Goal: Information Seeking & Learning: Learn about a topic

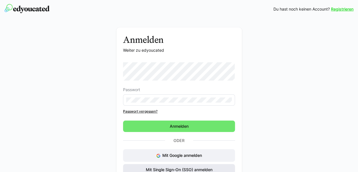
click at [188, 169] on span "Mit Single Sign-On (SSO) anmelden" at bounding box center [179, 169] width 68 height 6
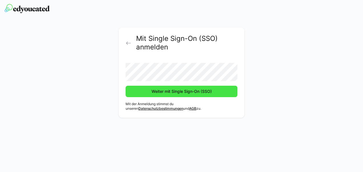
click at [182, 92] on span "Weiter mit Single Sign-On (SSO)" at bounding box center [182, 91] width 62 height 6
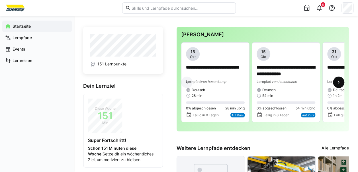
click at [339, 82] on eds-icon at bounding box center [339, 82] width 6 height 6
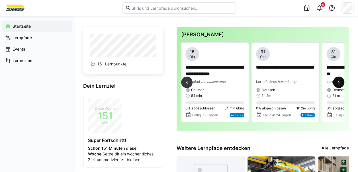
scroll to position [0, 117]
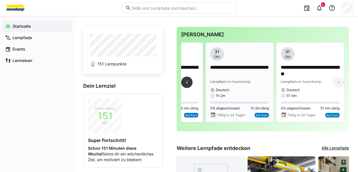
click at [236, 73] on p "**********" at bounding box center [239, 70] width 59 height 13
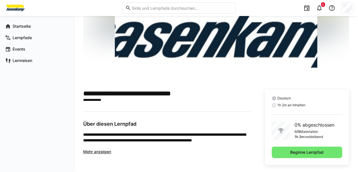
scroll to position [66, 0]
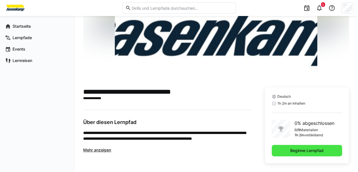
click at [312, 148] on span "Beginne Lernpfad" at bounding box center [307, 150] width 35 height 6
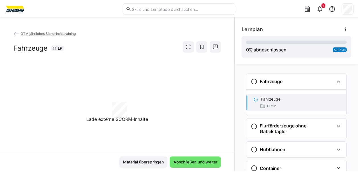
scroll to position [9, 0]
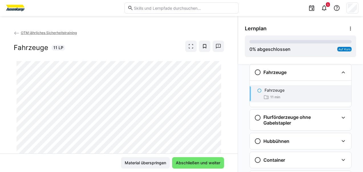
click at [18, 6] on img at bounding box center [15, 7] width 21 height 9
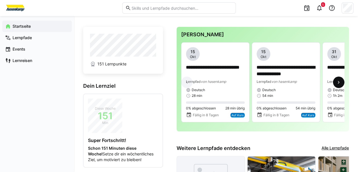
click at [340, 83] on eds-icon at bounding box center [339, 82] width 6 height 6
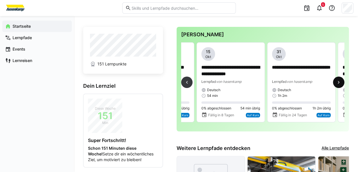
scroll to position [0, 117]
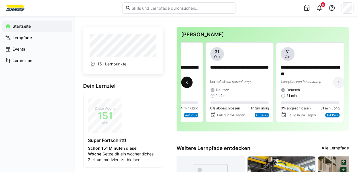
click at [186, 85] on eds-icon at bounding box center [187, 82] width 6 height 6
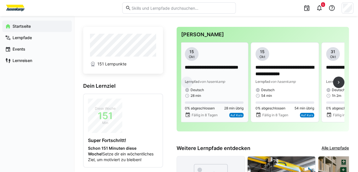
scroll to position [0, 0]
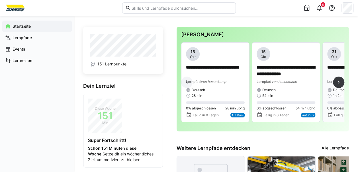
click at [340, 68] on p "**********" at bounding box center [357, 70] width 59 height 13
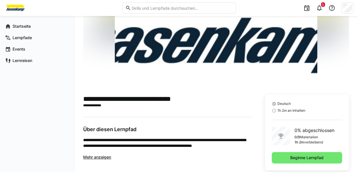
scroll to position [66, 0]
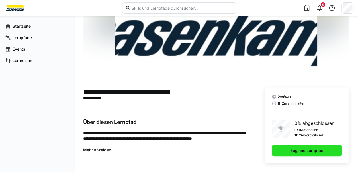
click at [292, 146] on span "Beginne Lernpfad" at bounding box center [307, 150] width 70 height 11
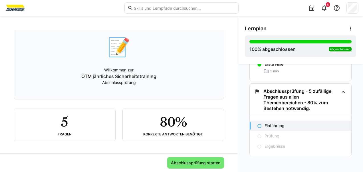
scroll to position [39, 0]
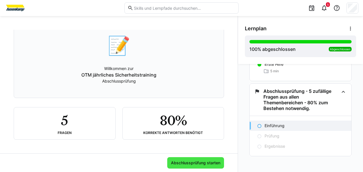
click at [186, 163] on span "Abschlussprüfung starten" at bounding box center [195, 163] width 51 height 6
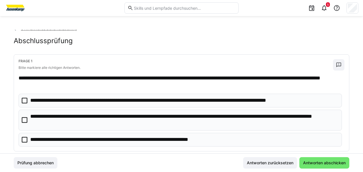
scroll to position [0, 0]
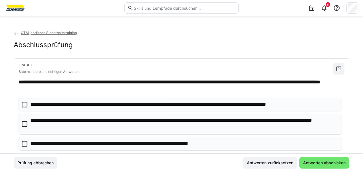
click at [25, 121] on icon at bounding box center [25, 124] width 6 height 6
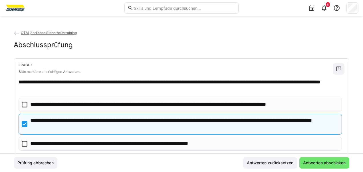
scroll to position [29, 0]
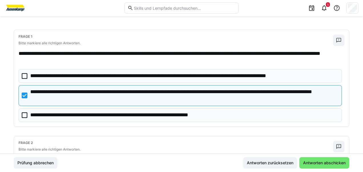
click at [26, 115] on icon at bounding box center [25, 115] width 6 height 6
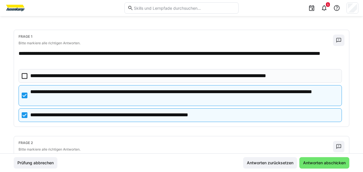
click at [23, 113] on icon at bounding box center [25, 115] width 6 height 6
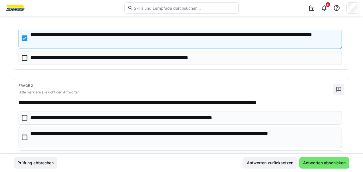
scroll to position [114, 0]
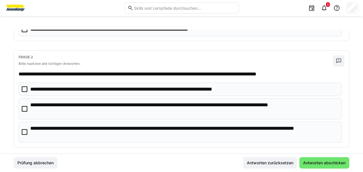
click at [23, 88] on icon at bounding box center [25, 89] width 6 height 6
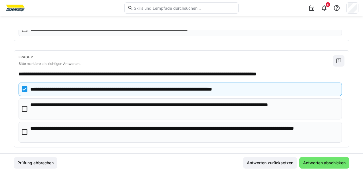
click at [24, 107] on icon at bounding box center [25, 109] width 6 height 6
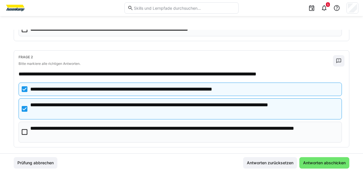
click at [22, 129] on icon at bounding box center [25, 132] width 6 height 6
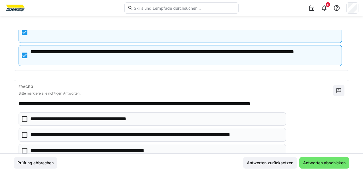
scroll to position [200, 0]
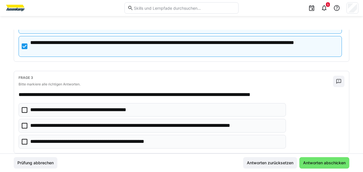
click at [23, 123] on icon at bounding box center [25, 126] width 6 height 6
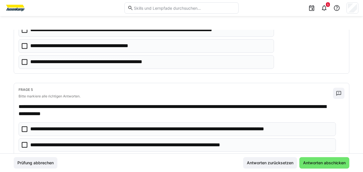
scroll to position [399, 0]
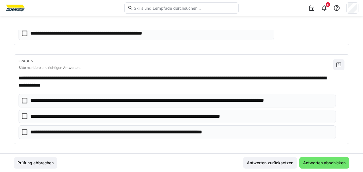
click at [25, 99] on icon at bounding box center [25, 100] width 6 height 6
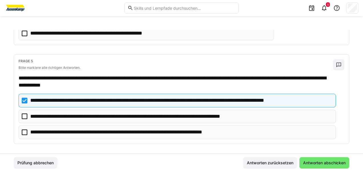
click at [22, 113] on icon at bounding box center [25, 116] width 6 height 6
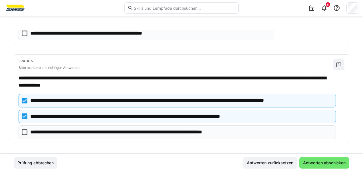
click at [24, 129] on icon at bounding box center [25, 132] width 6 height 6
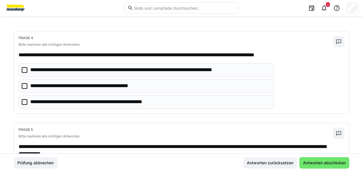
scroll to position [314, 0]
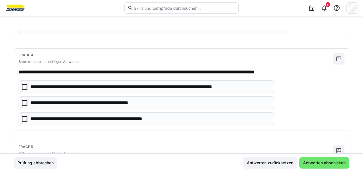
click at [23, 116] on icon at bounding box center [25, 119] width 6 height 6
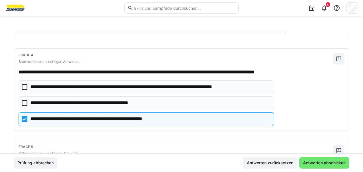
click at [22, 116] on icon at bounding box center [25, 119] width 6 height 6
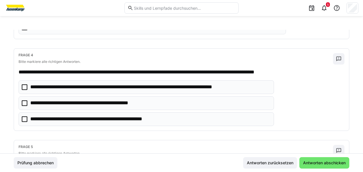
click at [27, 85] on icon at bounding box center [25, 87] width 6 height 6
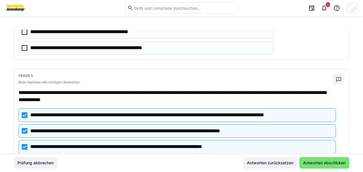
scroll to position [399, 0]
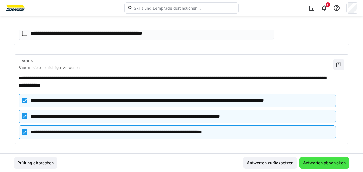
click at [313, 164] on span "Antworten abschicken" at bounding box center [324, 163] width 44 height 6
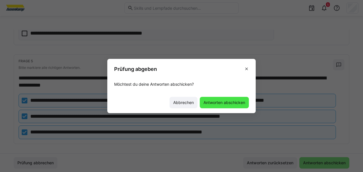
click at [229, 101] on span "Antworten abschicken" at bounding box center [223, 102] width 43 height 6
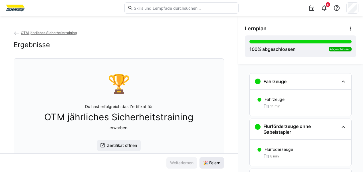
click at [210, 160] on span "🎉 Feiern" at bounding box center [211, 163] width 19 height 6
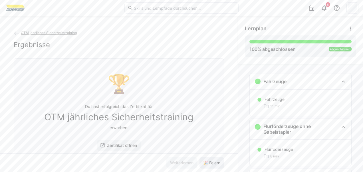
click at [210, 160] on span "🎉 Feiern" at bounding box center [211, 163] width 19 height 6
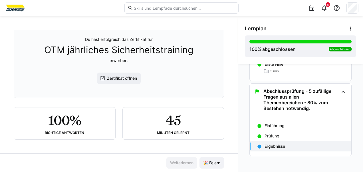
scroll to position [0, 0]
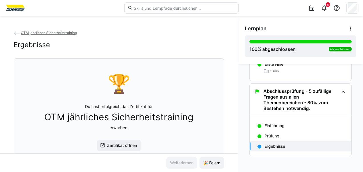
click at [23, 7] on img at bounding box center [15, 7] width 21 height 9
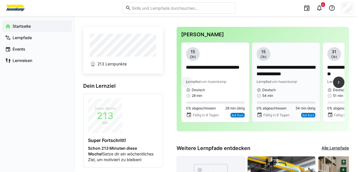
click at [285, 70] on p "**********" at bounding box center [286, 70] width 59 height 13
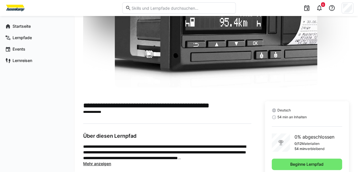
scroll to position [66, 0]
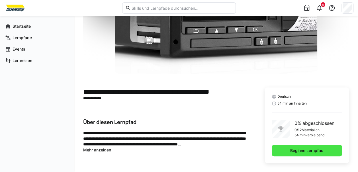
click at [282, 149] on span "Beginne Lernpfad" at bounding box center [307, 150] width 70 height 11
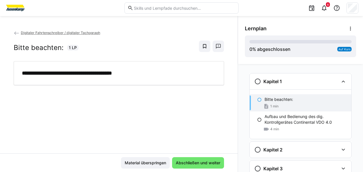
scroll to position [9, 0]
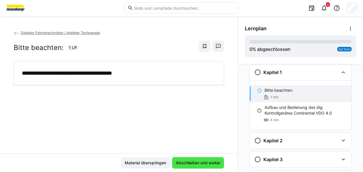
click at [194, 159] on span "Abschließen und weiter" at bounding box center [198, 162] width 52 height 11
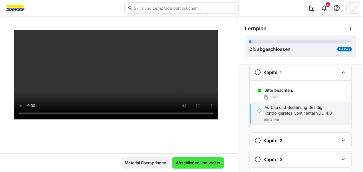
scroll to position [103, 0]
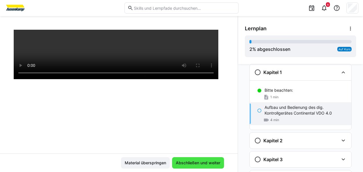
click at [189, 160] on span "Abschließen und weiter" at bounding box center [198, 163] width 46 height 6
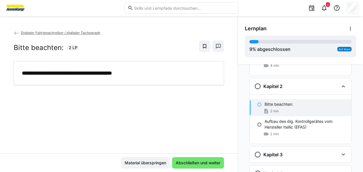
scroll to position [77, 0]
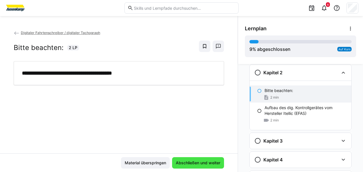
click at [193, 159] on span "Abschließen und weiter" at bounding box center [198, 162] width 52 height 11
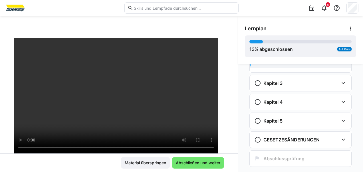
scroll to position [146, 0]
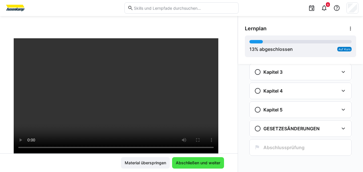
click at [190, 160] on span "Abschließen und weiter" at bounding box center [198, 163] width 46 height 6
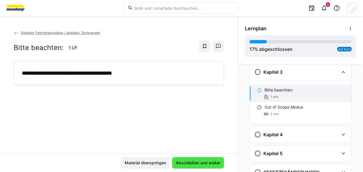
scroll to position [145, 0]
click at [191, 160] on span "Abschließen und weiter" at bounding box center [198, 163] width 46 height 6
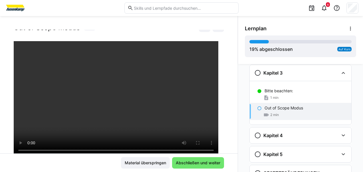
scroll to position [29, 0]
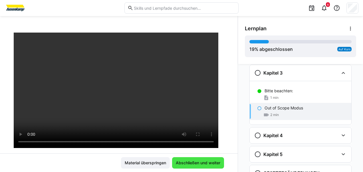
click at [188, 161] on span "Abschließen und weiter" at bounding box center [198, 163] width 46 height 6
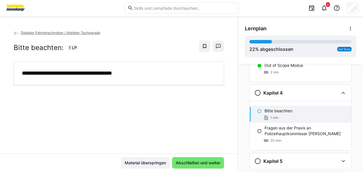
scroll to position [189, 0]
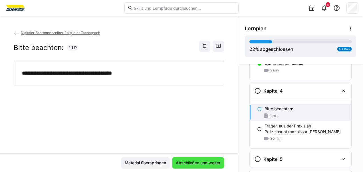
click at [190, 162] on span "Abschließen und weiter" at bounding box center [198, 163] width 46 height 6
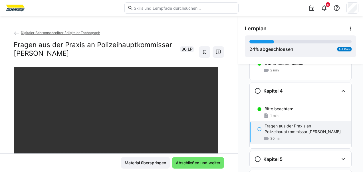
scroll to position [29, 0]
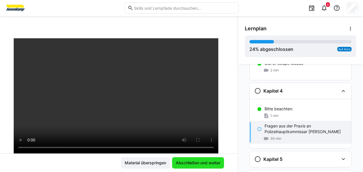
click at [195, 161] on span "Abschließen und weiter" at bounding box center [198, 163] width 46 height 6
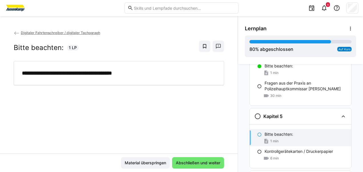
scroll to position [239, 0]
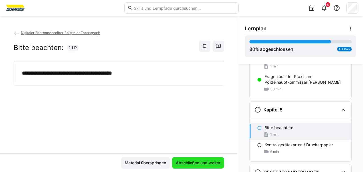
click at [189, 160] on span "Abschließen und weiter" at bounding box center [198, 163] width 46 height 6
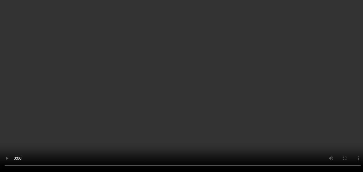
scroll to position [282, 0]
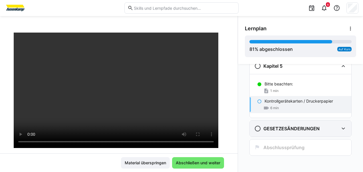
click at [341, 129] on eds-icon at bounding box center [343, 128] width 7 height 7
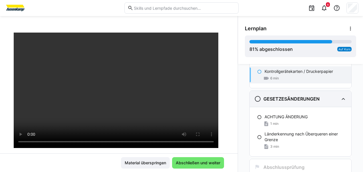
scroll to position [303, 0]
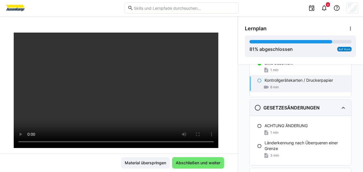
click at [343, 111] on div "GESETZESÄNDERUNGEN" at bounding box center [299, 107] width 101 height 16
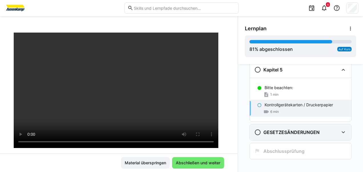
scroll to position [282, 0]
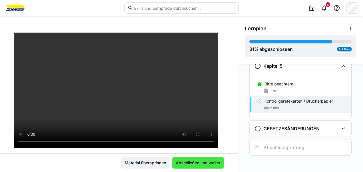
click at [183, 160] on span "Abschließen und weiter" at bounding box center [198, 163] width 46 height 6
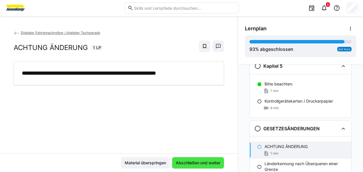
scroll to position [0, 0]
click at [191, 165] on span "Abschließen und weiter" at bounding box center [198, 163] width 46 height 6
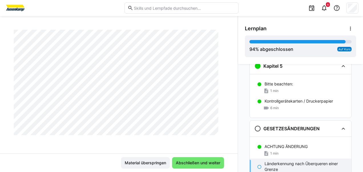
scroll to position [205, 0]
click at [190, 161] on span "Abschließen und weiter" at bounding box center [198, 163] width 46 height 6
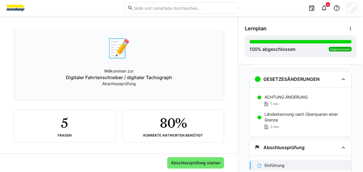
scroll to position [39, 0]
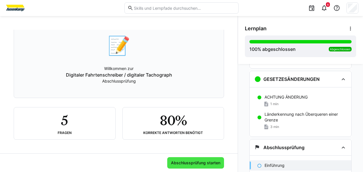
click at [184, 165] on span "Abschlussprüfung starten" at bounding box center [195, 163] width 51 height 6
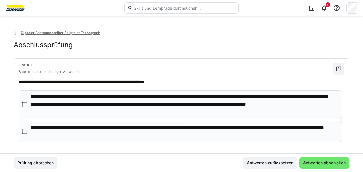
click at [24, 103] on icon at bounding box center [25, 104] width 6 height 6
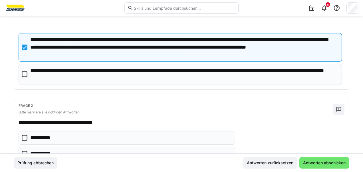
scroll to position [86, 0]
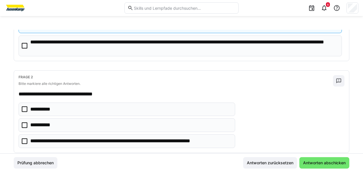
click at [24, 108] on icon at bounding box center [25, 109] width 6 height 6
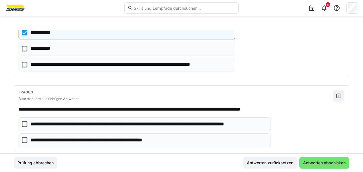
scroll to position [171, 0]
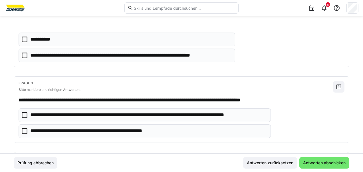
click at [23, 113] on icon at bounding box center [25, 115] width 6 height 6
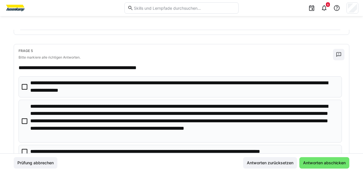
scroll to position [371, 0]
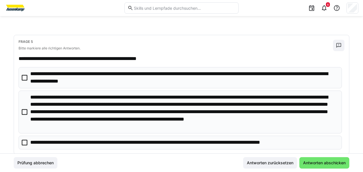
click at [24, 109] on icon at bounding box center [25, 112] width 6 height 6
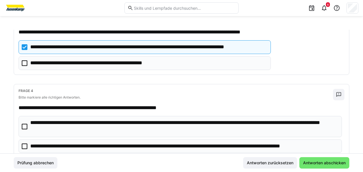
scroll to position [267, 0]
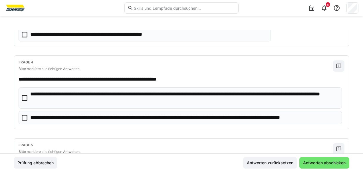
click at [27, 97] on icon at bounding box center [25, 98] width 6 height 6
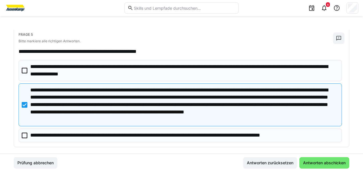
scroll to position [381, 0]
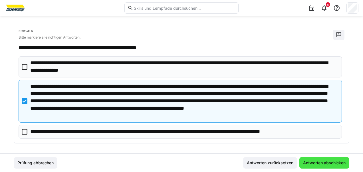
click at [314, 162] on span "Antworten abschicken" at bounding box center [324, 163] width 44 height 6
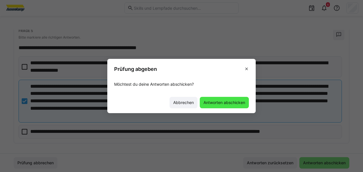
click at [216, 104] on span "Antworten abschicken" at bounding box center [223, 102] width 43 height 6
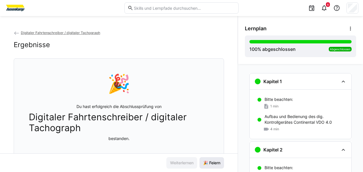
click at [214, 161] on span "🎉 Feiern" at bounding box center [211, 163] width 19 height 6
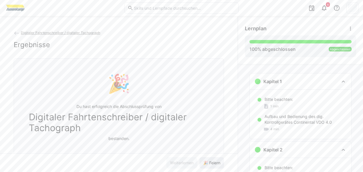
click at [214, 161] on span "🎉 Feiern" at bounding box center [211, 163] width 19 height 6
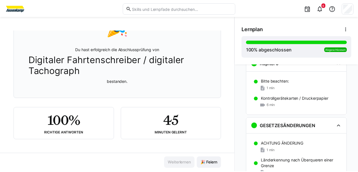
scroll to position [371, 0]
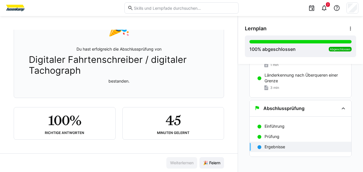
click at [11, 5] on img at bounding box center [15, 7] width 21 height 9
